Goal: Task Accomplishment & Management: Manage account settings

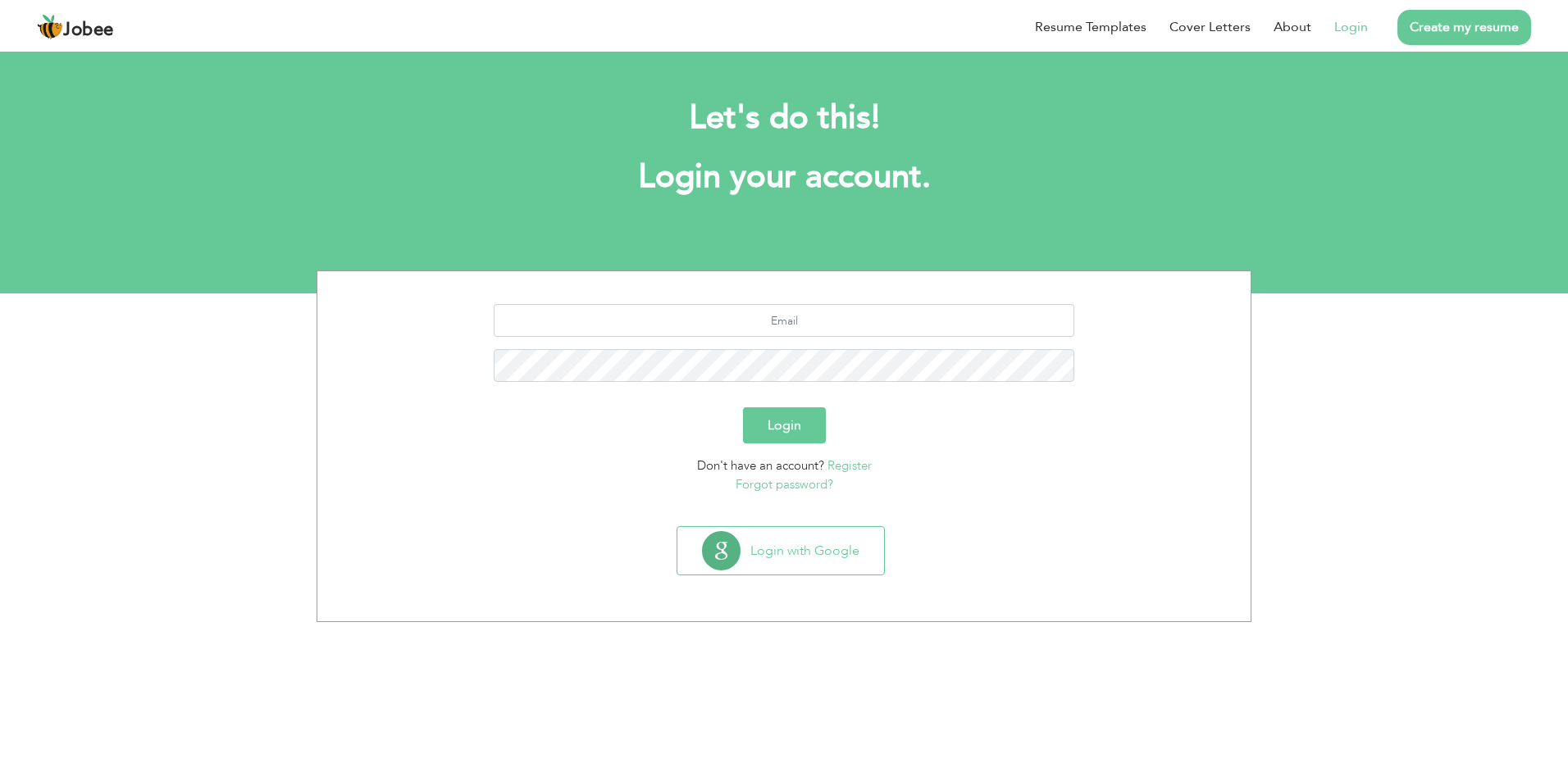
click at [1361, 26] on link "Login" at bounding box center [1351, 27] width 34 height 20
click at [773, 560] on button "Login with Google" at bounding box center [780, 551] width 207 height 47
click at [122, 462] on div "Login Don't have an account? Register Forgot password? Login with Google" at bounding box center [784, 447] width 1568 height 352
